Goal: Task Accomplishment & Management: Manage account settings

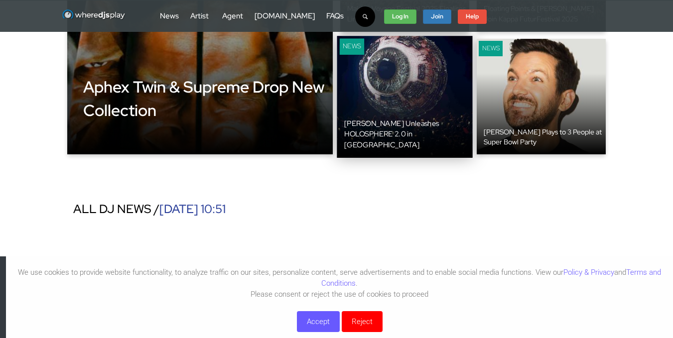
scroll to position [196, 0]
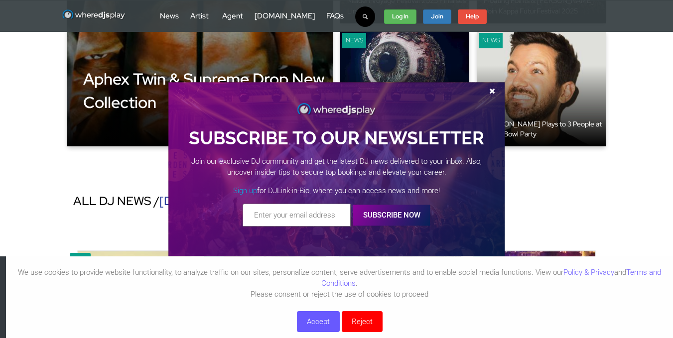
click at [493, 88] on span at bounding box center [492, 90] width 15 height 7
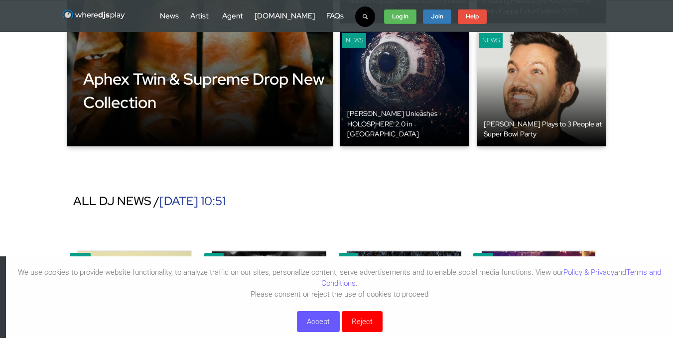
click at [371, 319] on button "Reject" at bounding box center [362, 322] width 41 height 21
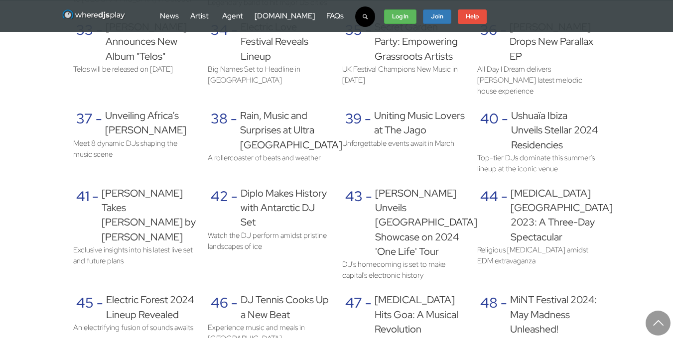
scroll to position [1841, 0]
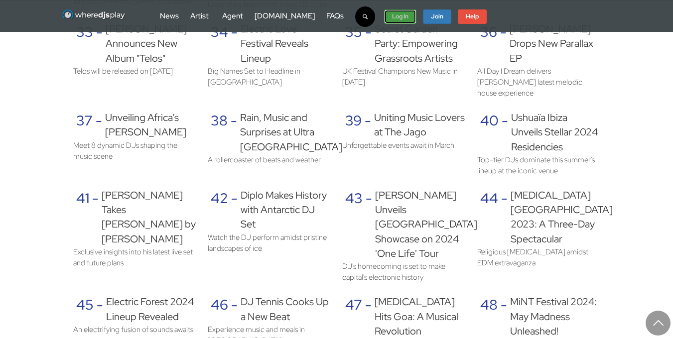
click at [386, 14] on link "Log In" at bounding box center [400, 16] width 32 height 15
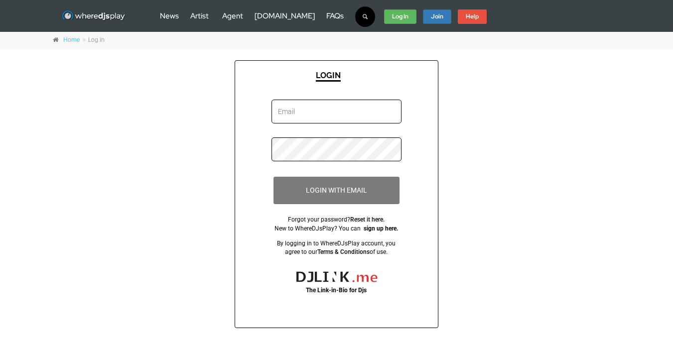
type input "[EMAIL_ADDRESS][DOMAIN_NAME]"
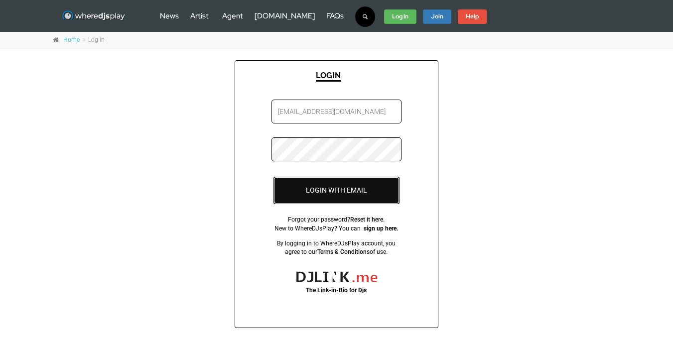
click at [298, 190] on button "LOGIN WITH EMAIL" at bounding box center [337, 190] width 126 height 27
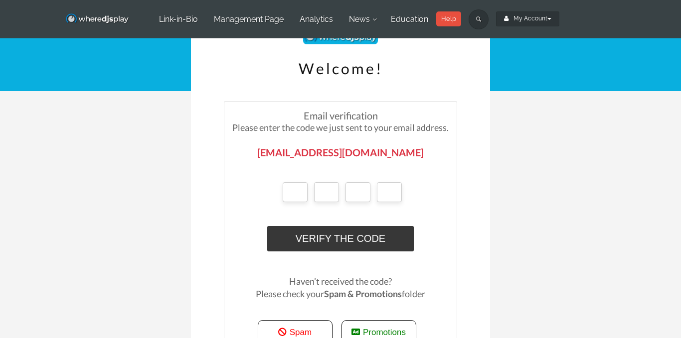
scroll to position [95, 0]
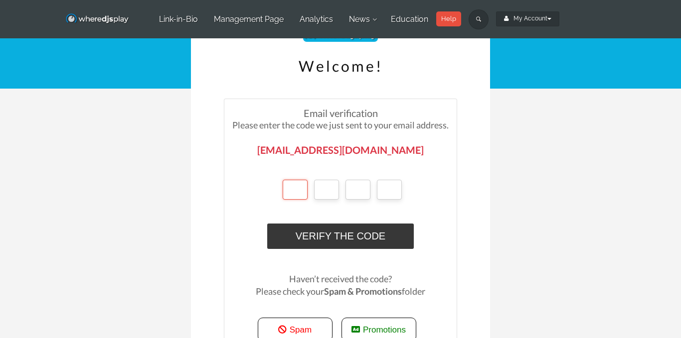
click at [292, 191] on input "text" at bounding box center [295, 190] width 25 height 20
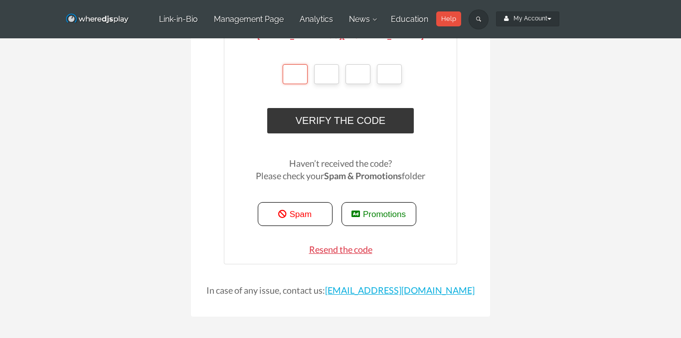
scroll to position [211, 0]
click at [343, 250] on span "Resend the code" at bounding box center [340, 249] width 63 height 11
click at [376, 333] on td at bounding box center [340, 329] width 299 height 24
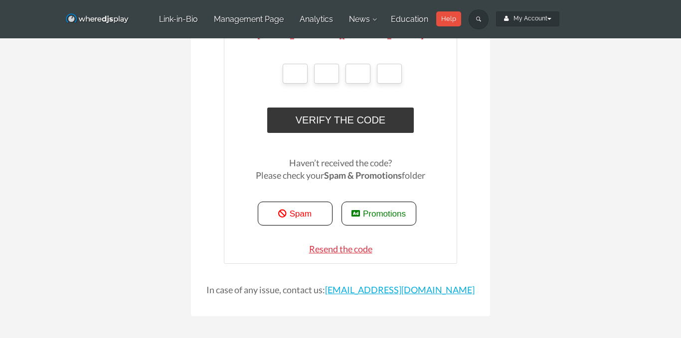
click at [339, 250] on span "Resend the code" at bounding box center [340, 249] width 63 height 11
click at [416, 229] on div "Spam Promotions" at bounding box center [340, 206] width 216 height 49
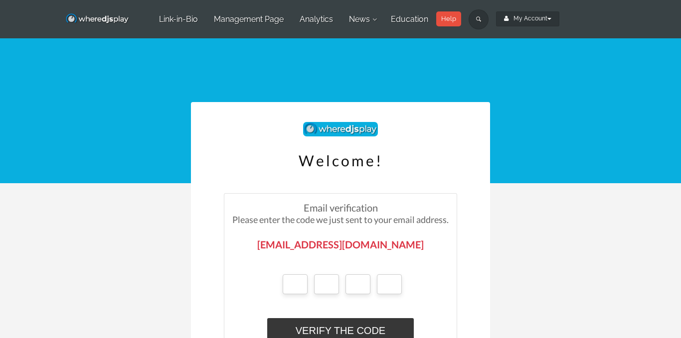
scroll to position [213, 0]
